Goal: Information Seeking & Learning: Learn about a topic

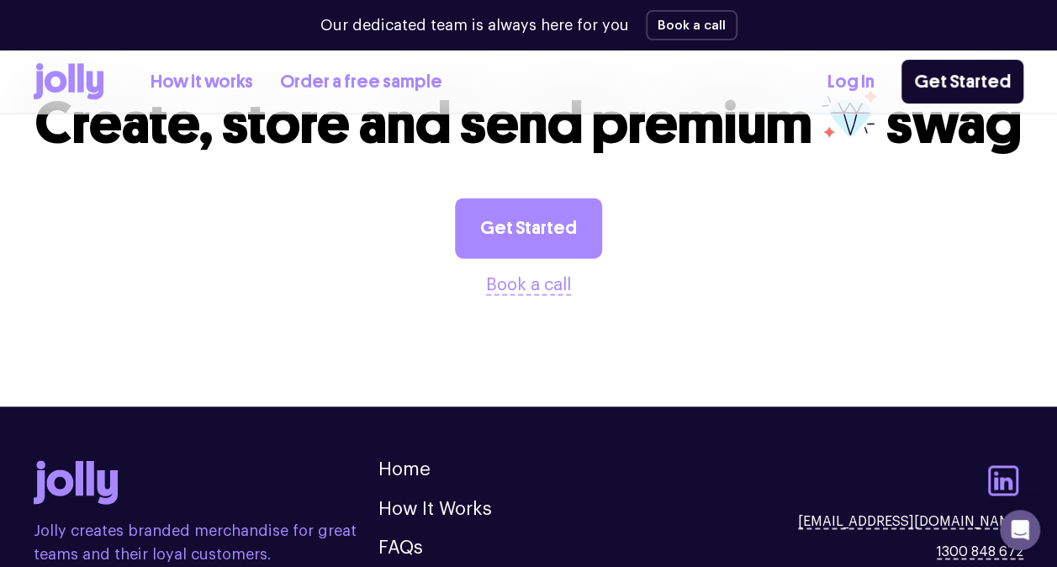
scroll to position [4364, 0]
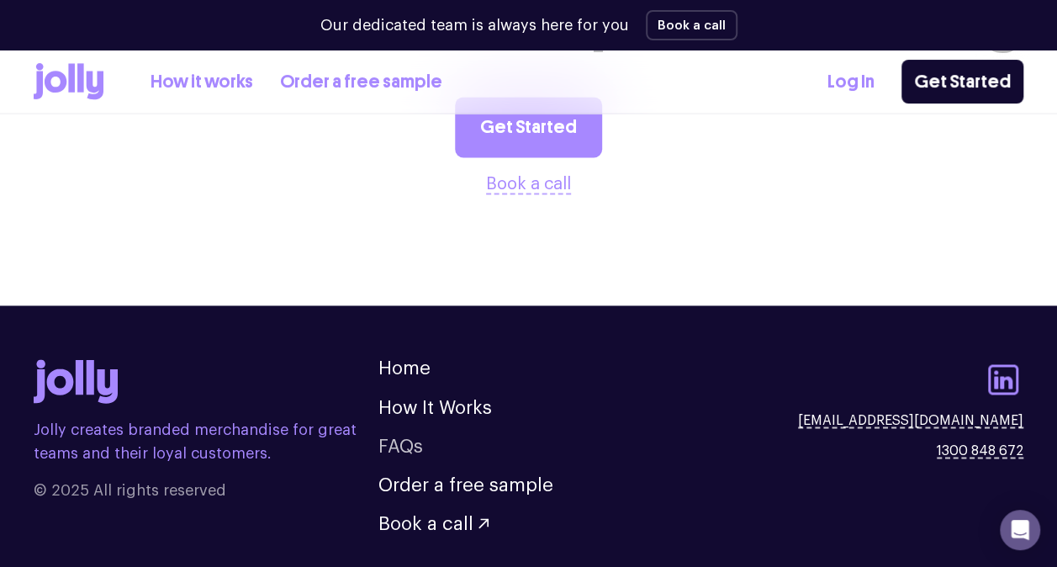
click at [409, 436] on link "FAQs" at bounding box center [400, 445] width 45 height 18
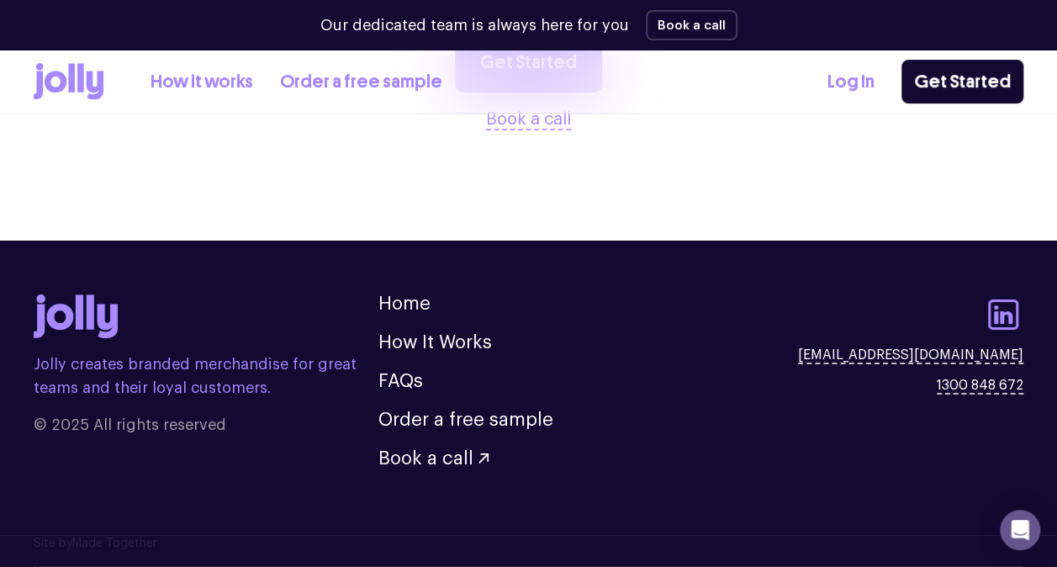
scroll to position [1730, 0]
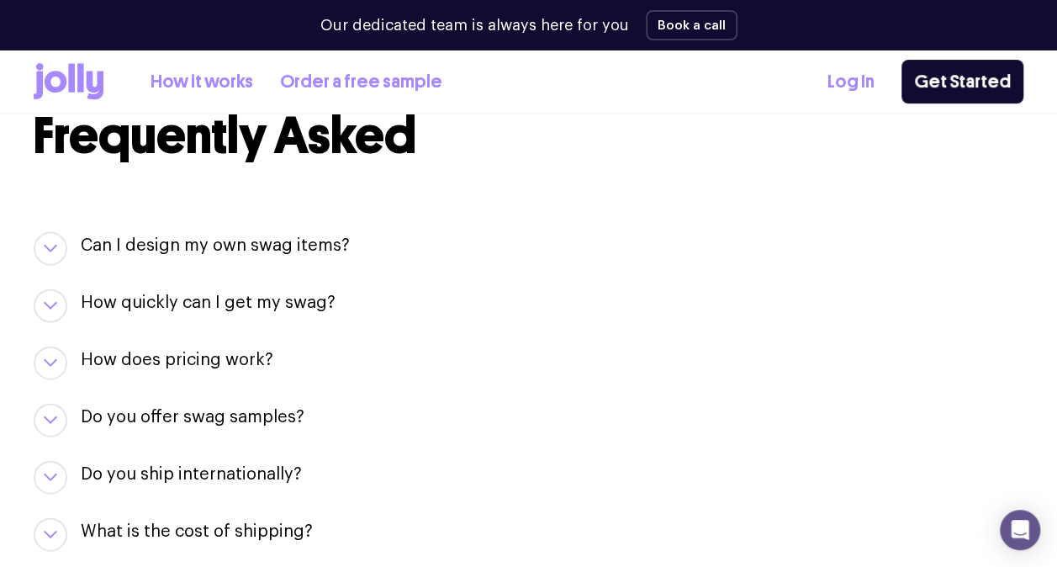
click at [161, 308] on h3 "How quickly can I get my swag?" at bounding box center [208, 303] width 255 height 24
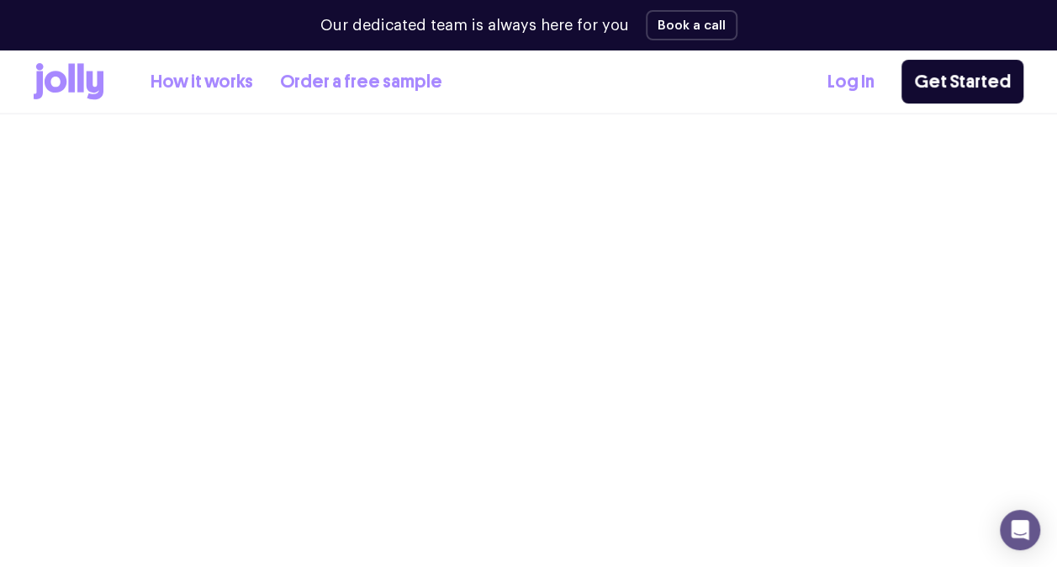
scroll to position [4364, 0]
